Goal: Task Accomplishment & Management: Complete application form

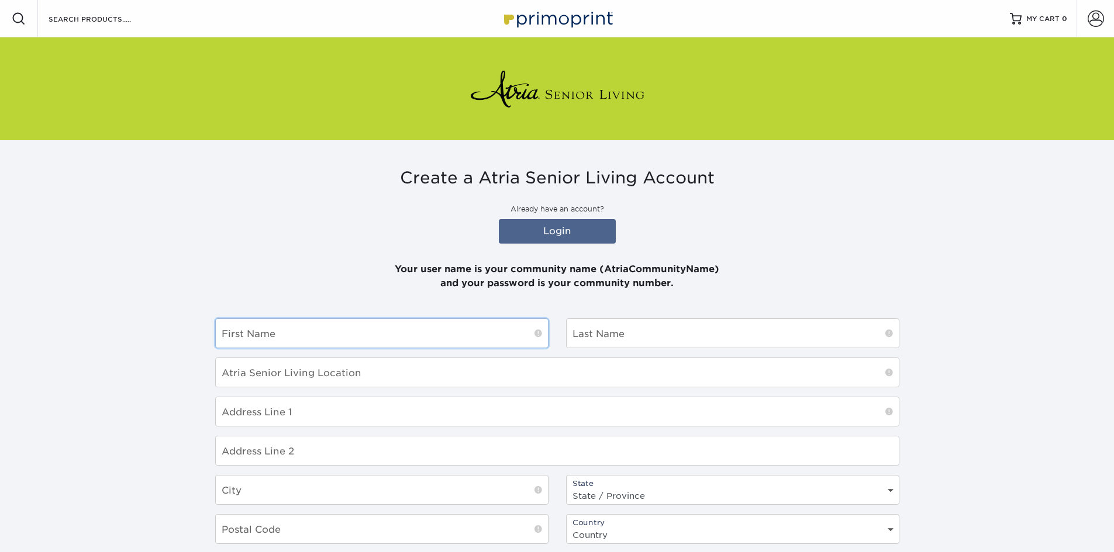
click at [264, 328] on input "text" at bounding box center [382, 333] width 332 height 29
type input "[PERSON_NAME]"
type input "Atria/[GEOGRAPHIC_DATA]"
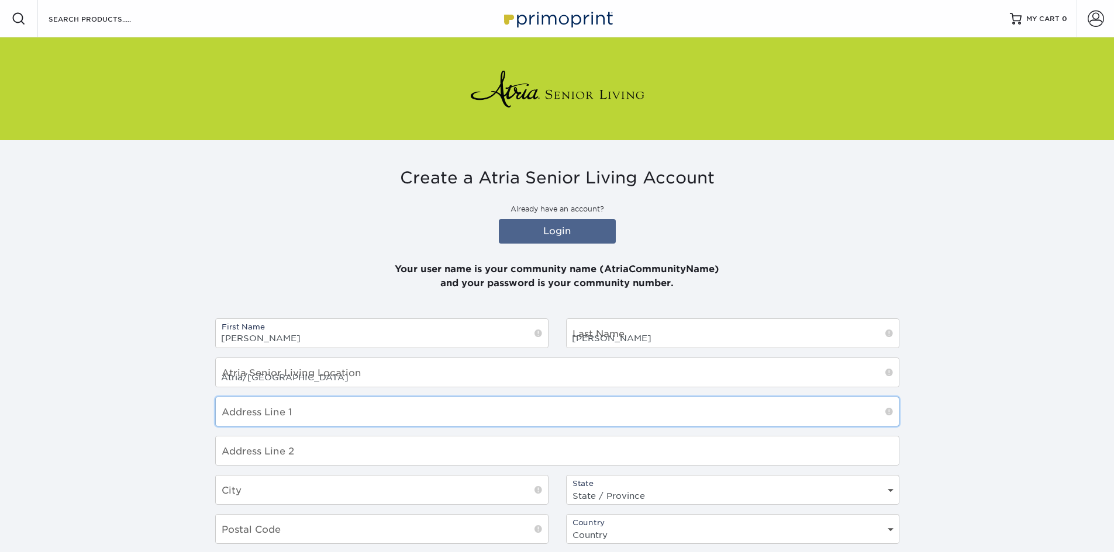
type input "[STREET_ADDRESS][PERSON_NAME]"
type input "Falmouth"
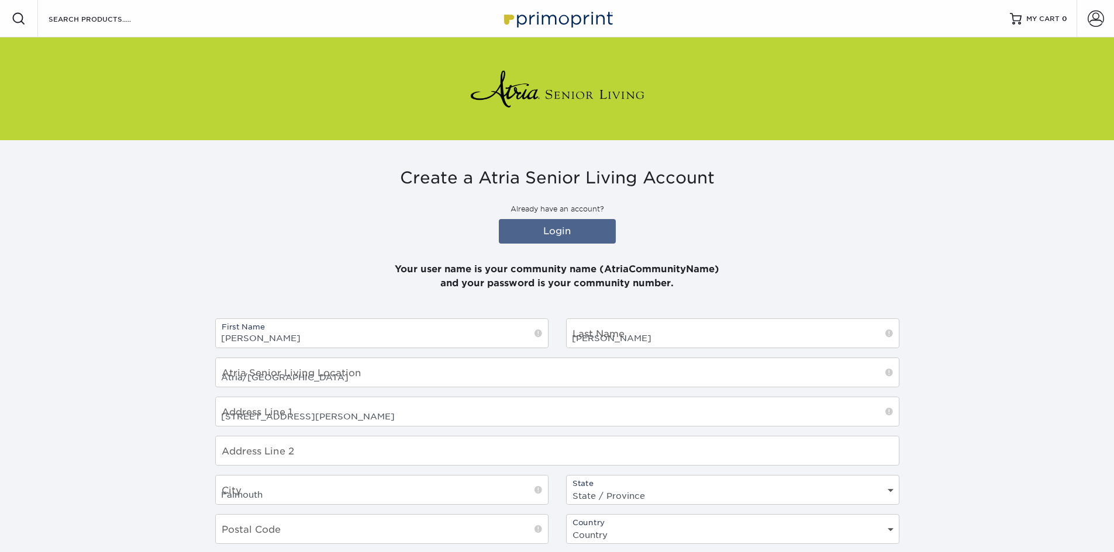
select select "MA"
type input "02540"
select select "US"
type input "[PERSON_NAME][EMAIL_ADDRESS][PERSON_NAME][DOMAIN_NAME]"
type input "5086880485"
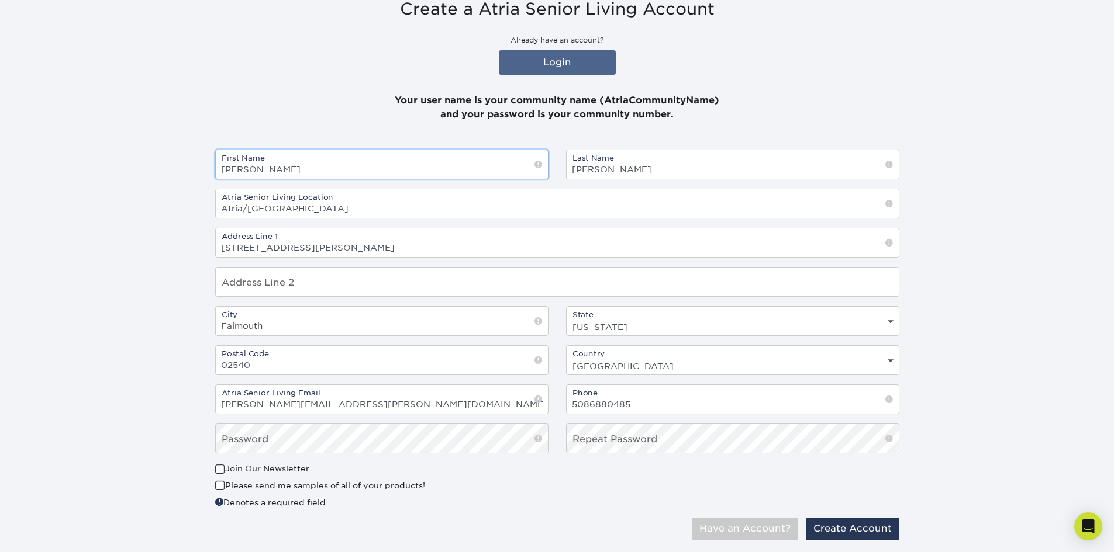
scroll to position [175, 0]
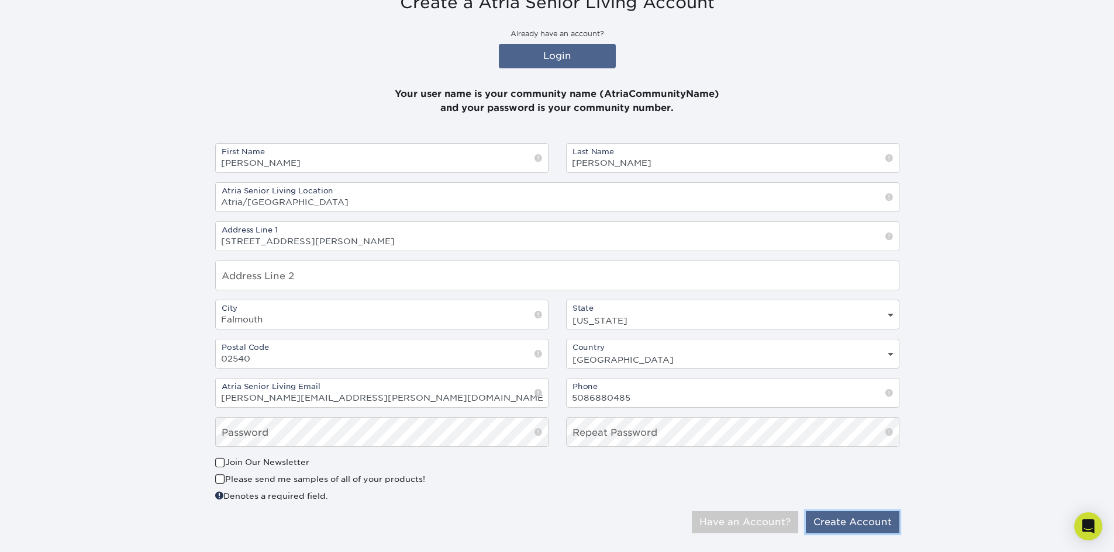
click at [842, 519] on button "Create Account" at bounding box center [853, 522] width 94 height 22
click at [853, 524] on button "Create Account" at bounding box center [853, 522] width 94 height 22
click at [851, 520] on button "Create Account" at bounding box center [853, 522] width 94 height 22
click at [136, 436] on section "Create a Atria Senior Living Account Already have an account? Login Your user n…" at bounding box center [557, 268] width 1114 height 607
click at [856, 524] on button "Create Account" at bounding box center [853, 522] width 94 height 22
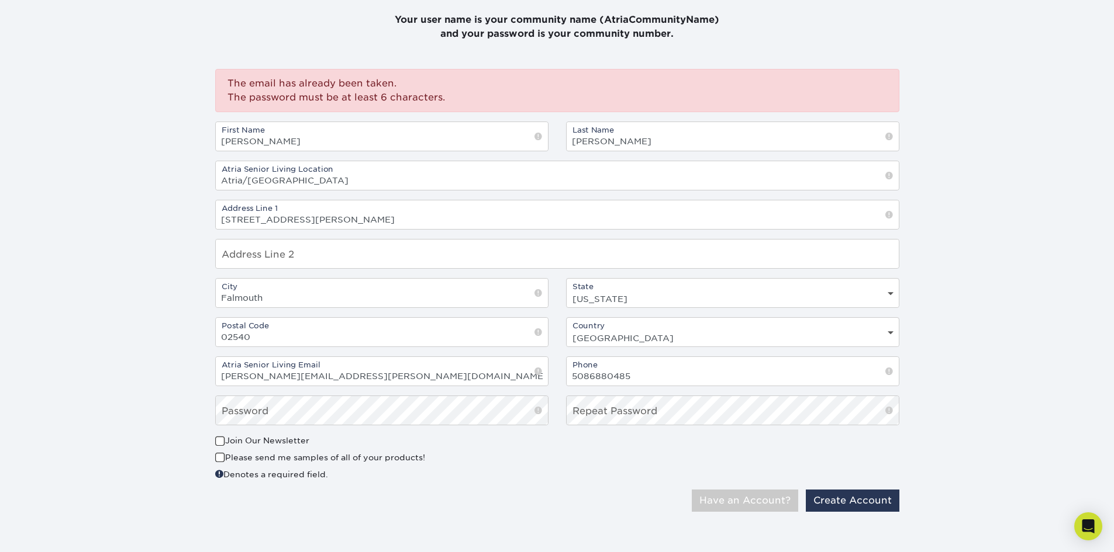
scroll to position [251, 0]
click at [692, 488] on button "Have an Account?" at bounding box center [745, 499] width 106 height 22
click at [511, 405] on div "First Name Douglas Last Name Casavant Atria Senior Living Location Atria/Woodbr…" at bounding box center [556, 276] width 701 height 313
click at [152, 399] on section "Create a Atria Senior Living Account Already have an account? Login Your user n…" at bounding box center [557, 218] width 1114 height 659
click at [732, 502] on button "Have an Account?" at bounding box center [745, 499] width 106 height 22
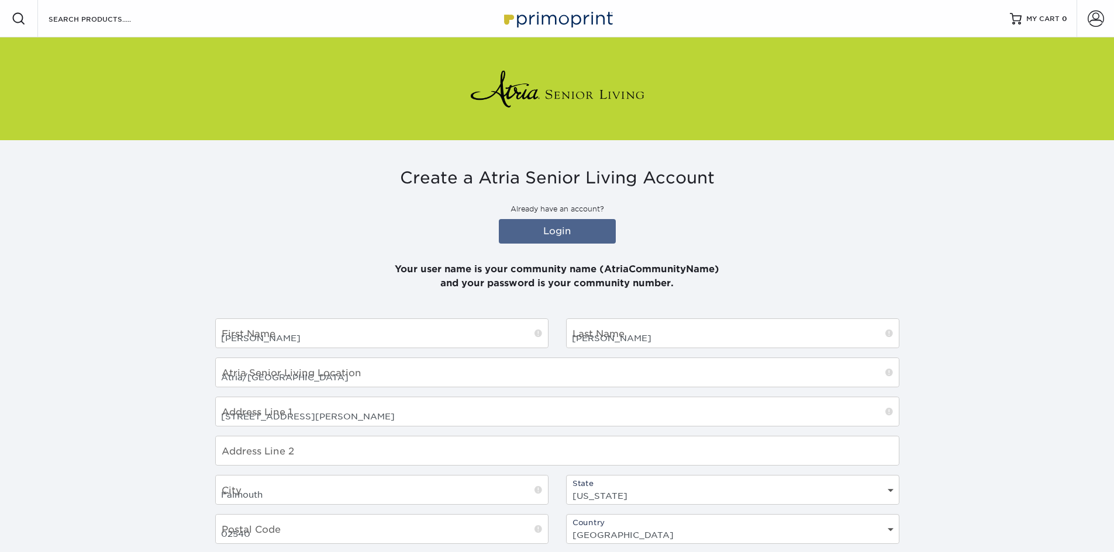
select select "MA"
select select "US"
click at [382, 342] on input "[PERSON_NAME]" at bounding box center [382, 333] width 332 height 29
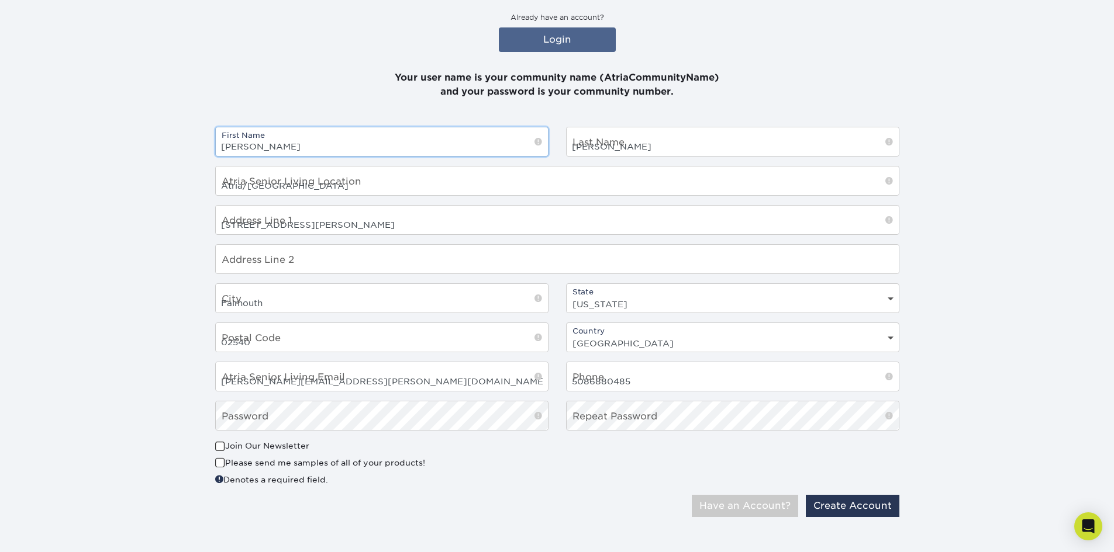
scroll to position [199, 0]
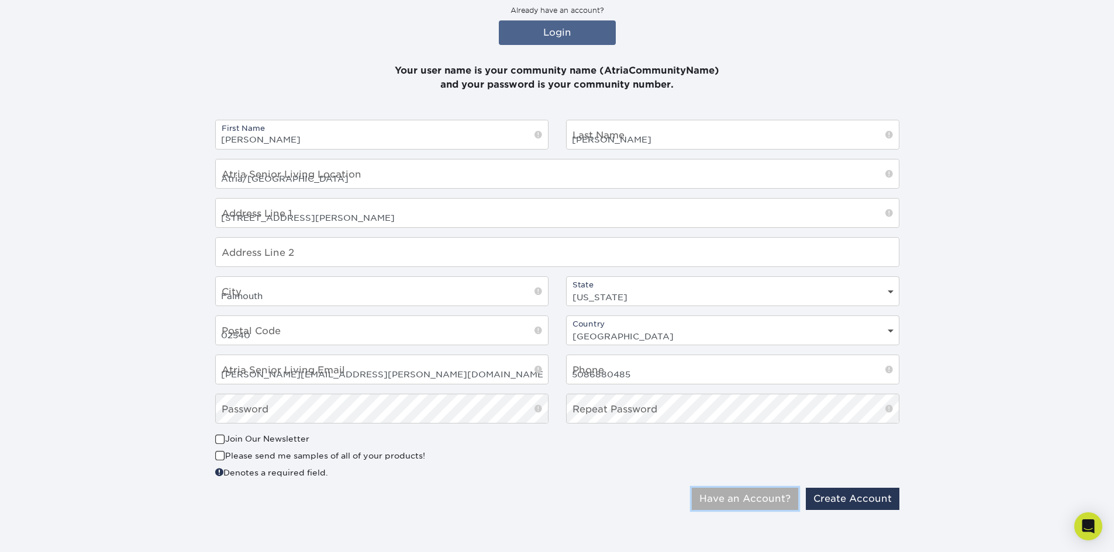
click at [731, 502] on button "Have an Account?" at bounding box center [745, 499] width 106 height 22
click at [524, 217] on input "[STREET_ADDRESS][PERSON_NAME]" at bounding box center [557, 213] width 683 height 29
click at [269, 174] on input "Atria/[GEOGRAPHIC_DATA]" at bounding box center [557, 174] width 683 height 29
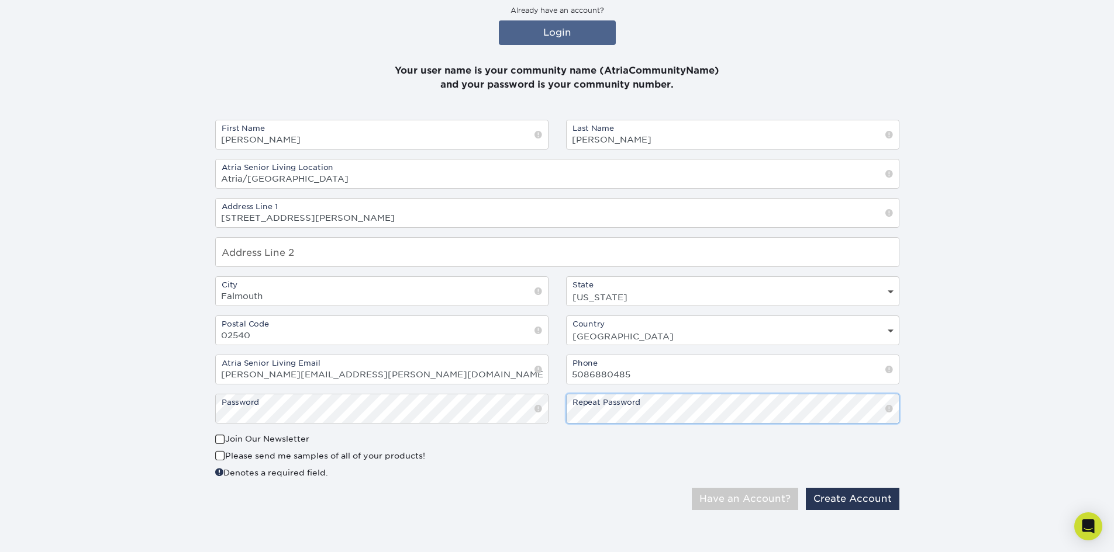
click at [692, 488] on button "Have an Account?" at bounding box center [745, 499] width 106 height 22
click at [846, 500] on button "Create Account" at bounding box center [853, 499] width 94 height 22
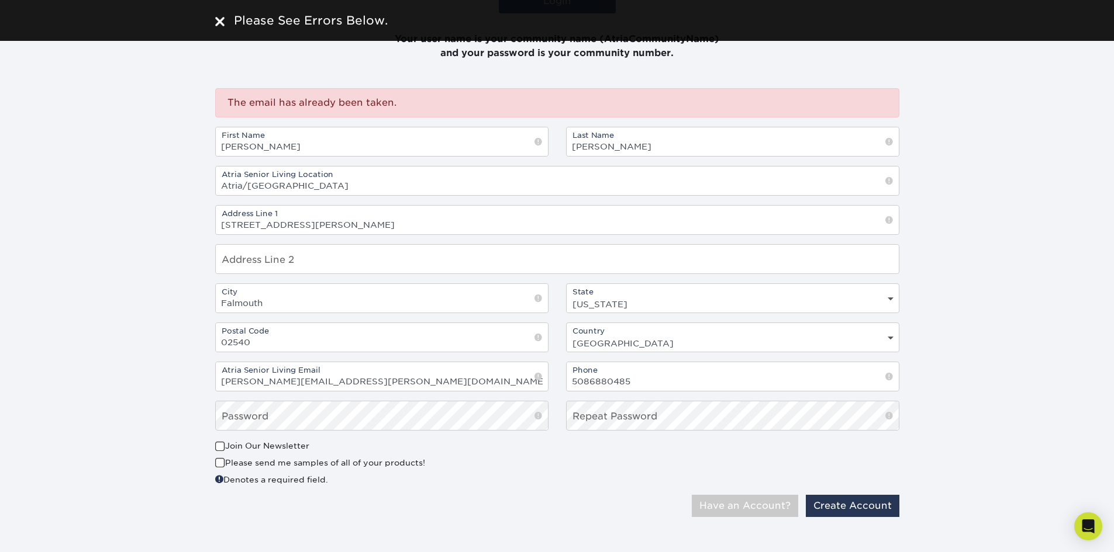
scroll to position [237, 0]
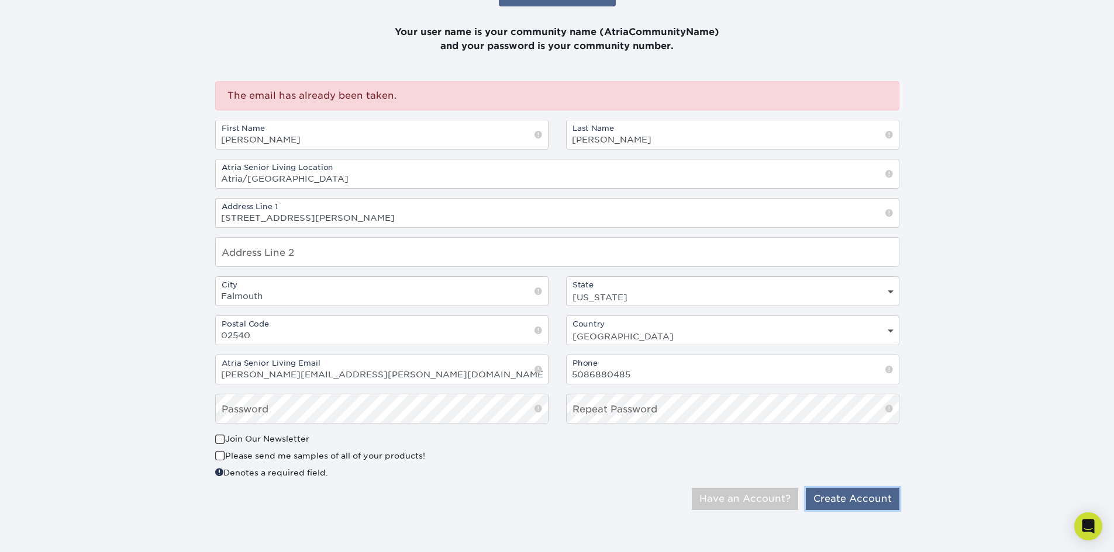
click at [837, 492] on button "Create Account" at bounding box center [853, 499] width 94 height 22
click at [692, 488] on button "Have an Account?" at bounding box center [745, 499] width 106 height 22
click at [834, 490] on button "Create Account" at bounding box center [853, 499] width 94 height 22
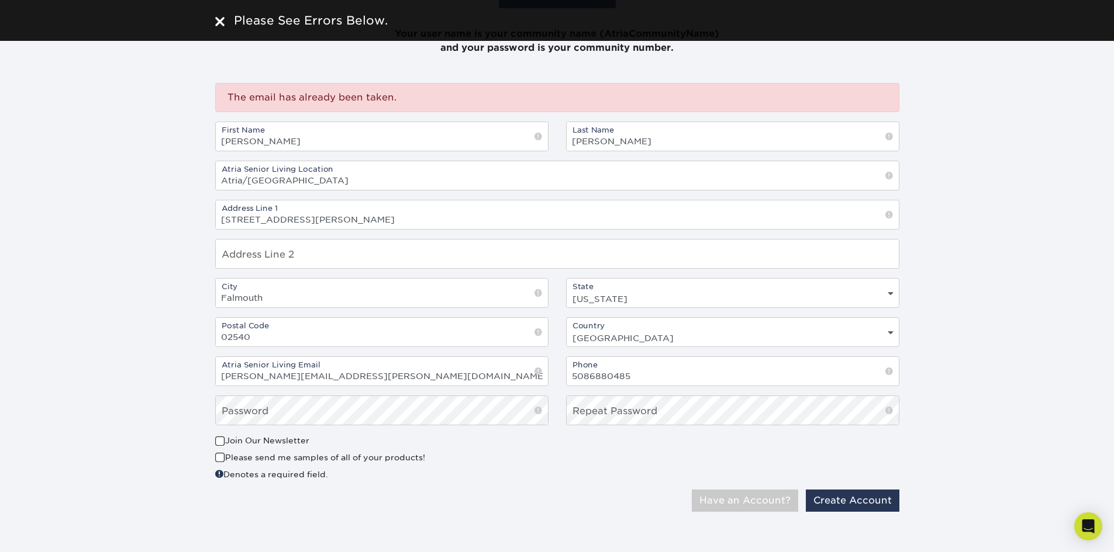
scroll to position [237, 0]
